Goal: Information Seeking & Learning: Learn about a topic

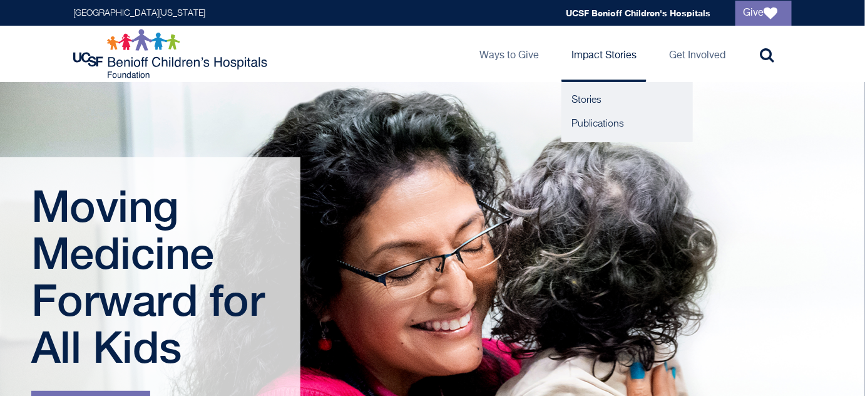
click at [578, 61] on link "Impact Stories" at bounding box center [604, 54] width 85 height 56
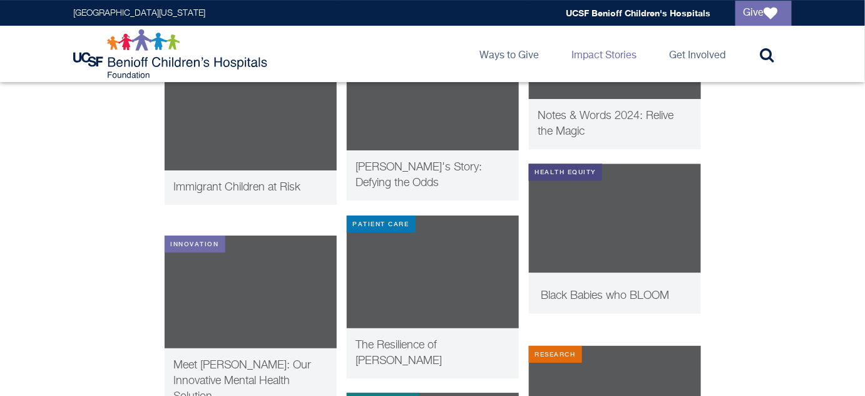
scroll to position [1413, 0]
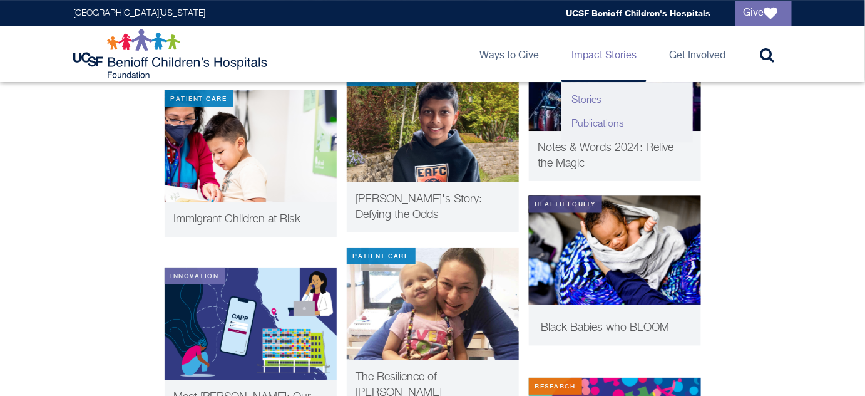
click at [562, 133] on link "Publications" at bounding box center [627, 124] width 131 height 24
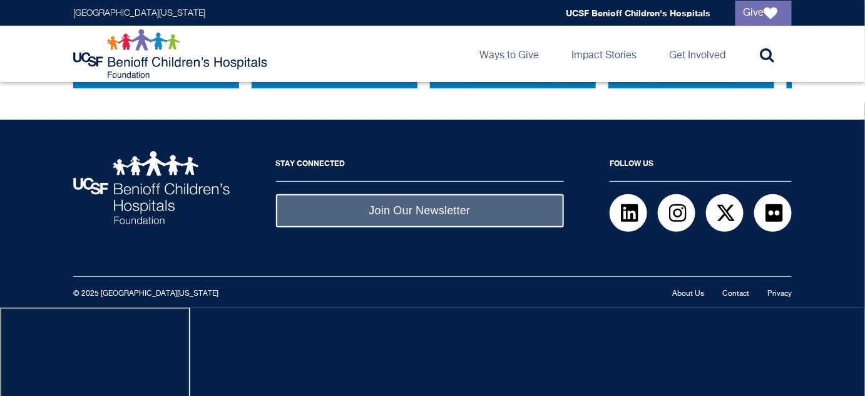
scroll to position [1650, 0]
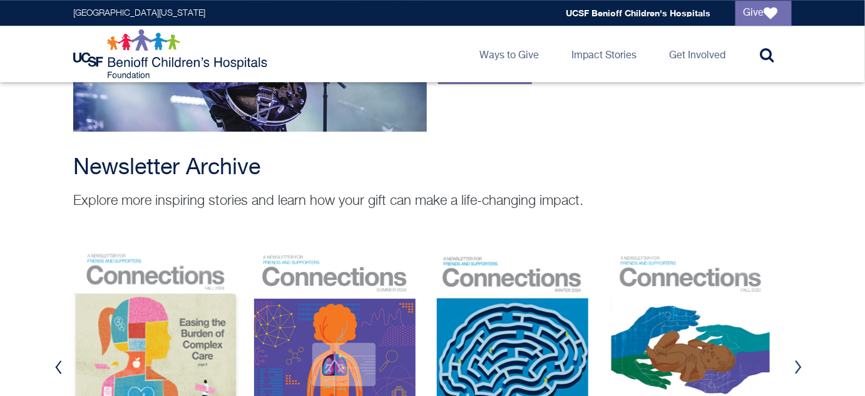
scroll to position [1138, 0]
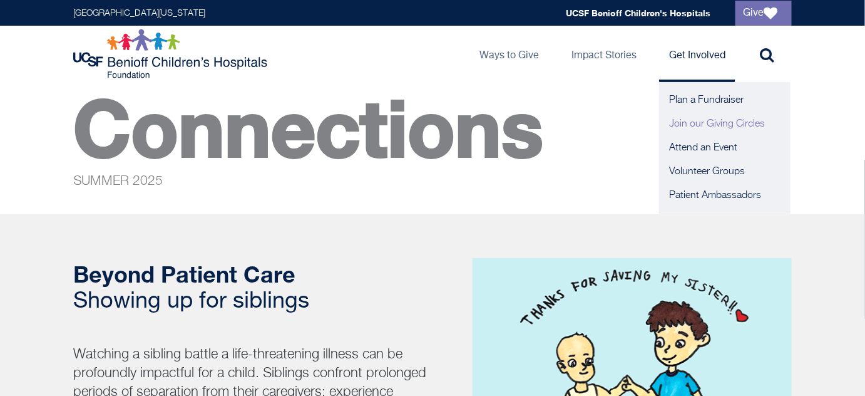
click at [679, 132] on link "Join our Giving Circles" at bounding box center [724, 124] width 131 height 24
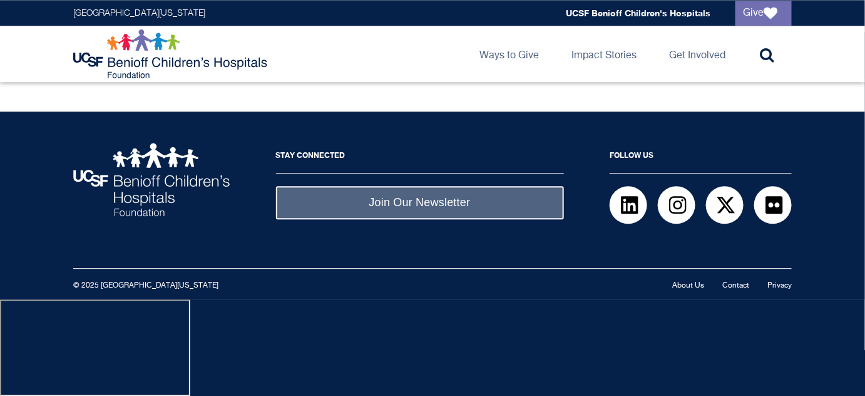
scroll to position [1218, 0]
click at [272, 80] on link "View our Giving Circles Honor Roll" at bounding box center [179, 63] width 212 height 34
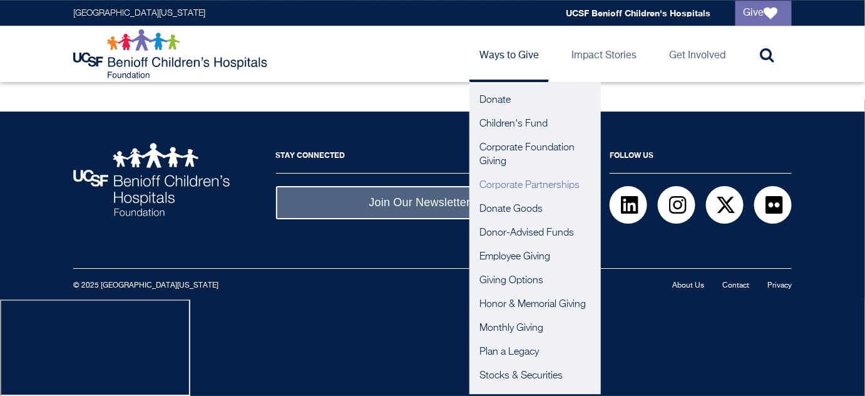
click at [470, 197] on link "Corporate Partnerships" at bounding box center [535, 185] width 131 height 24
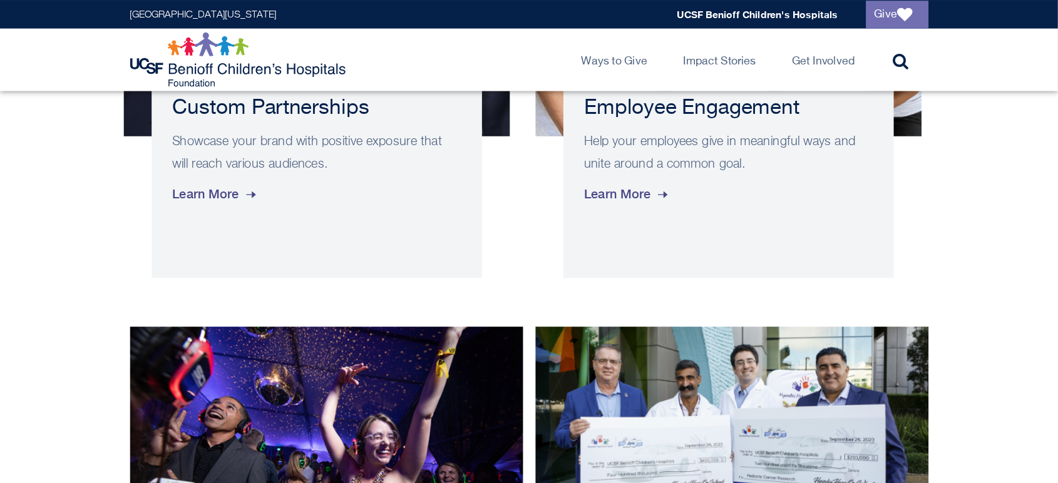
scroll to position [683, 0]
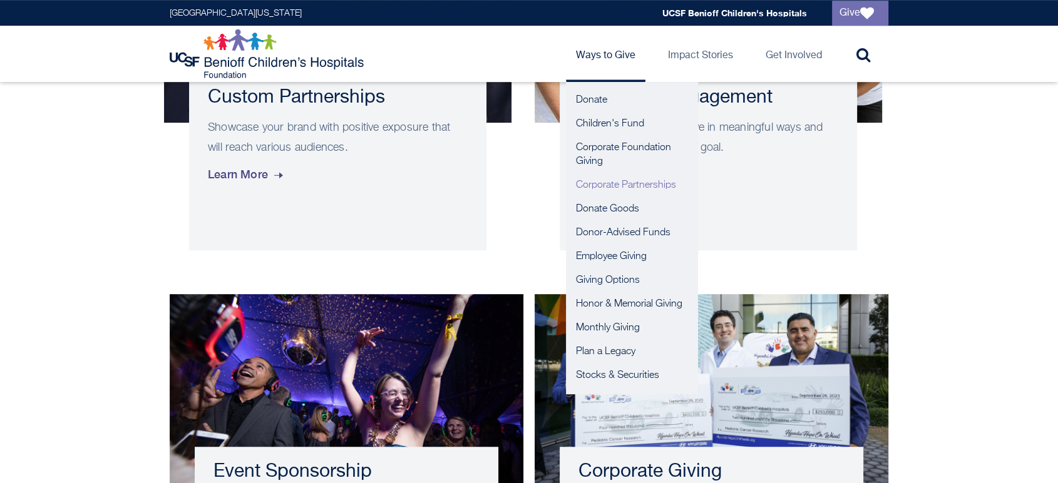
drag, startPoint x: 847, startPoint y: 1, endPoint x: 536, endPoint y: 63, distance: 316.7
click at [566, 63] on link "Ways to Give" at bounding box center [606, 54] width 80 height 56
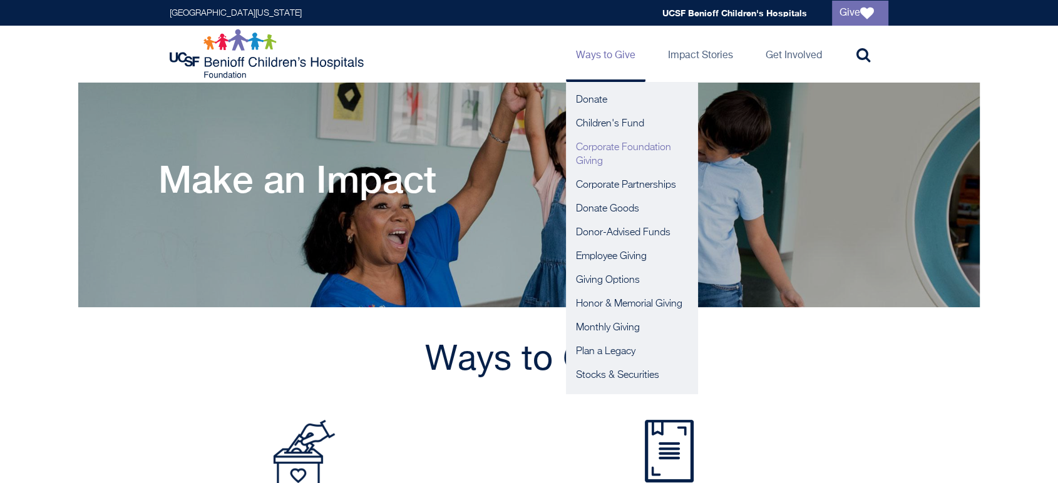
click at [566, 159] on link "Corporate Foundation Giving" at bounding box center [631, 155] width 131 height 38
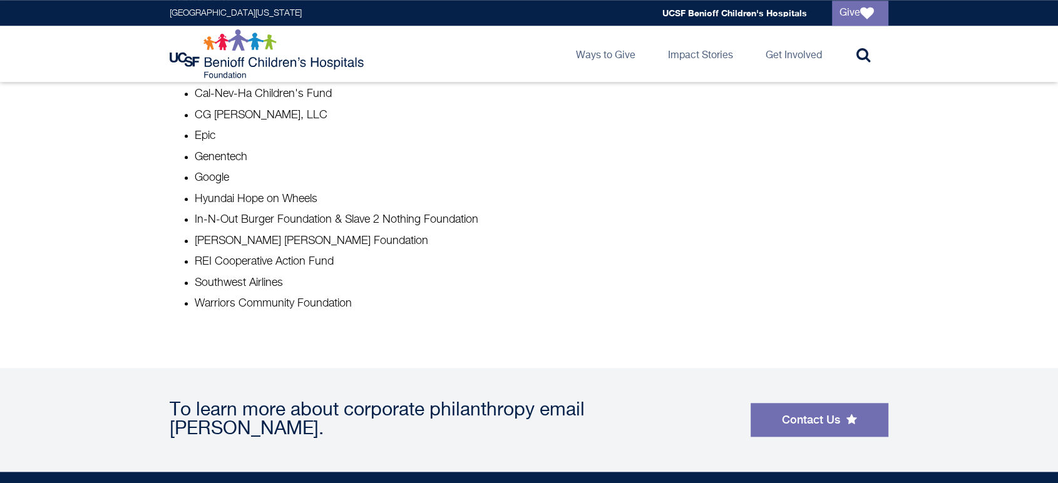
scroll to position [1113, 0]
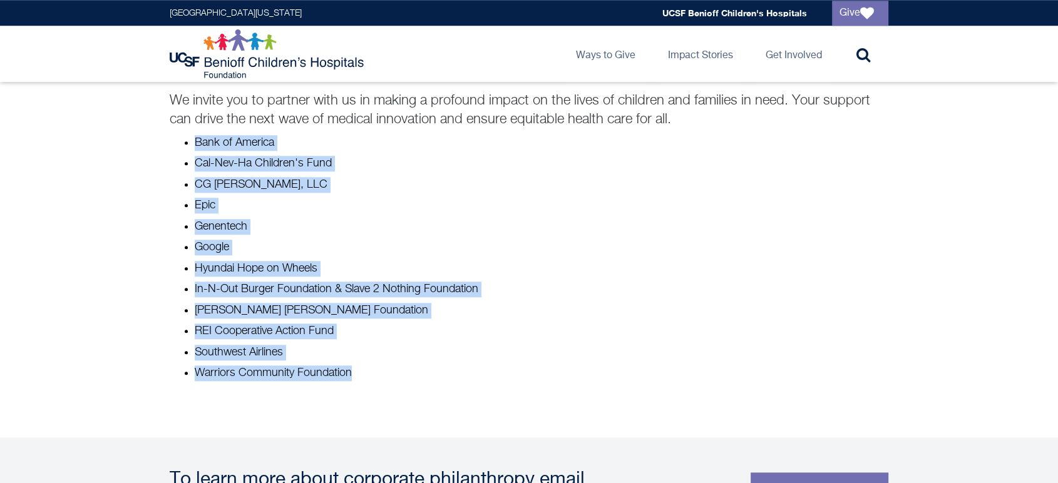
drag, startPoint x: 406, startPoint y: 440, endPoint x: 193, endPoint y: 203, distance: 317.9
click at [193, 203] on ul "Bank of America Cal-Nev-Ha Children's Fund CG [PERSON_NAME], LLC Epic Genentech…" at bounding box center [529, 258] width 719 height 247
copy ul "Bank of America Cal-Nev-Ha Children's Fund CG [PERSON_NAME], LLC Epic Genentech…"
click at [578, 172] on li "Cal-Nev-Ha Children's Fund" at bounding box center [542, 164] width 694 height 16
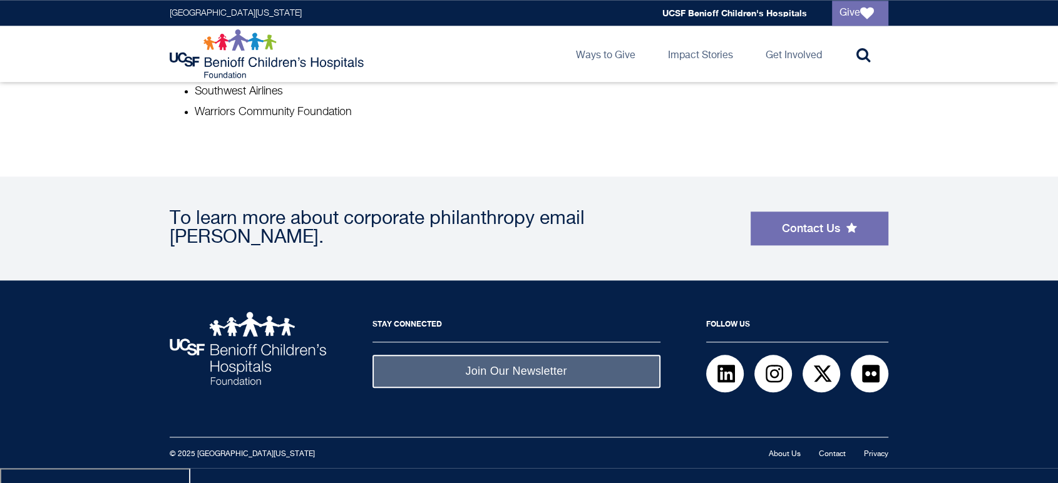
scroll to position [1391, 0]
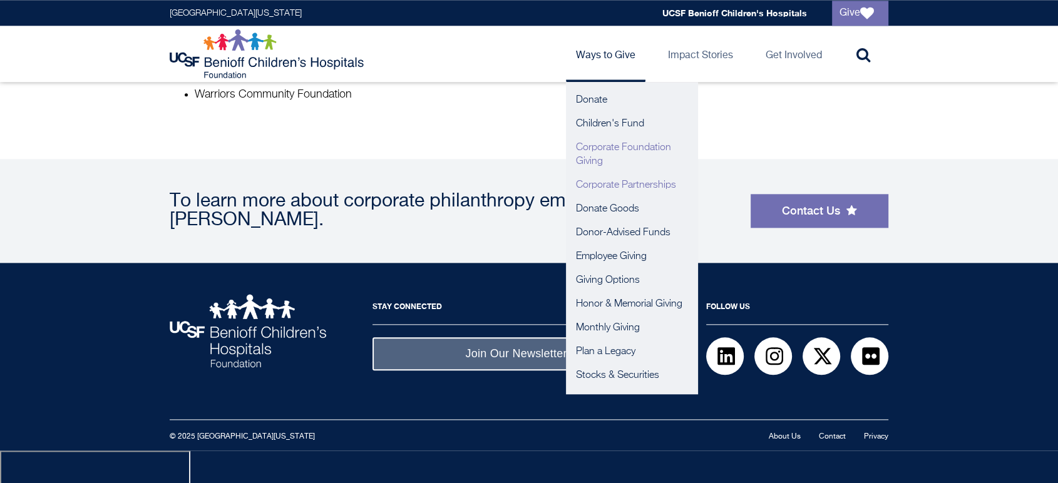
click at [566, 197] on link "Corporate Partnerships" at bounding box center [631, 185] width 131 height 24
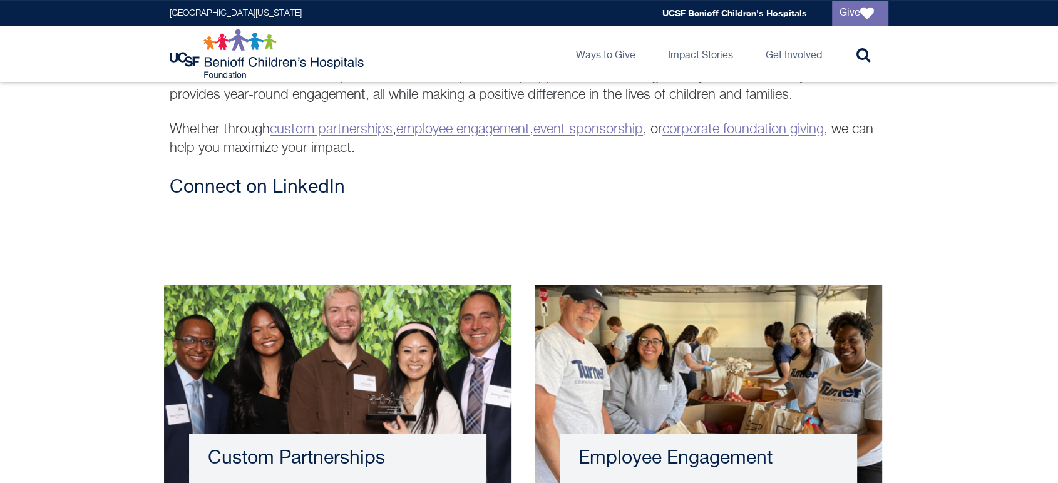
scroll to position [348, 0]
